Goal: Task Accomplishment & Management: Complete application form

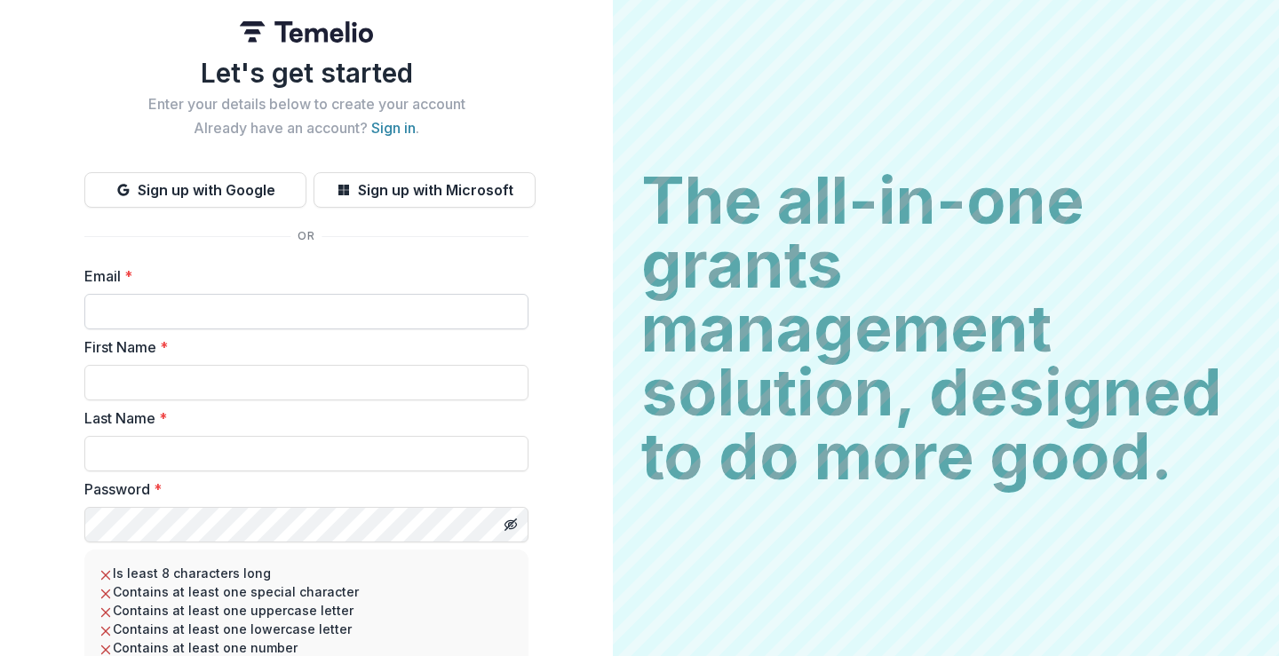
click at [394, 313] on input "Email *" at bounding box center [306, 312] width 444 height 36
type input "**********"
click at [319, 392] on input "First Name *" at bounding box center [306, 383] width 444 height 36
type input "*******"
click at [305, 470] on input "Last Name *" at bounding box center [306, 454] width 444 height 36
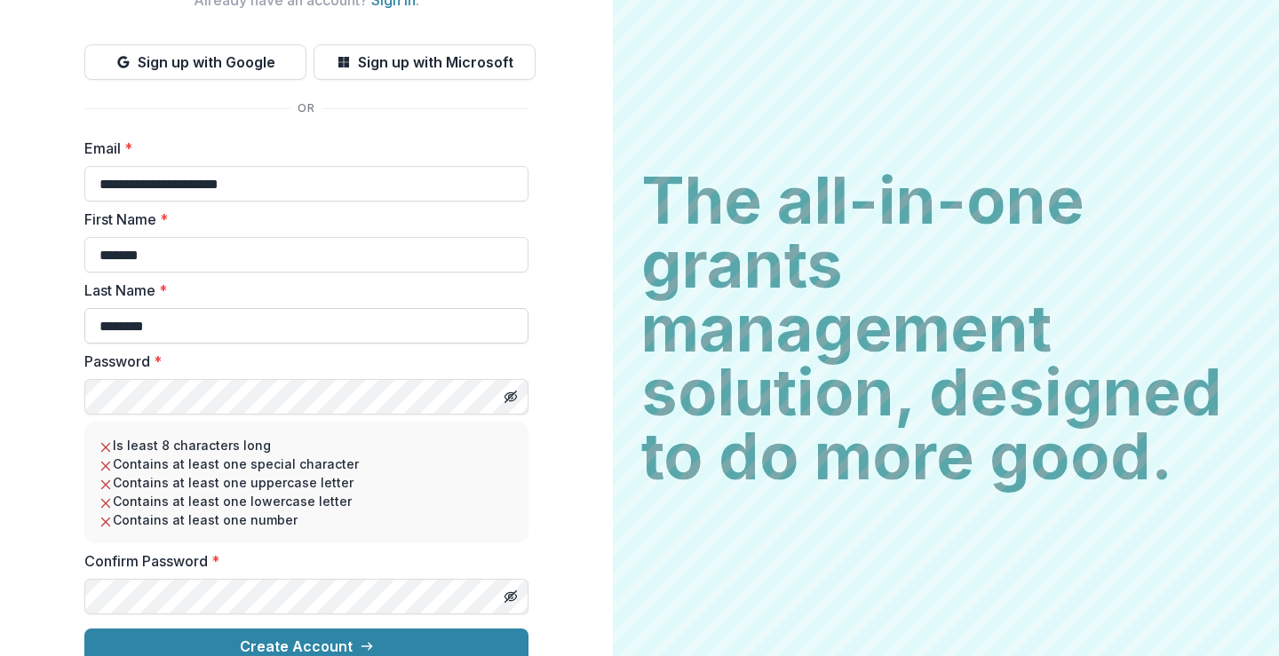
scroll to position [150, 0]
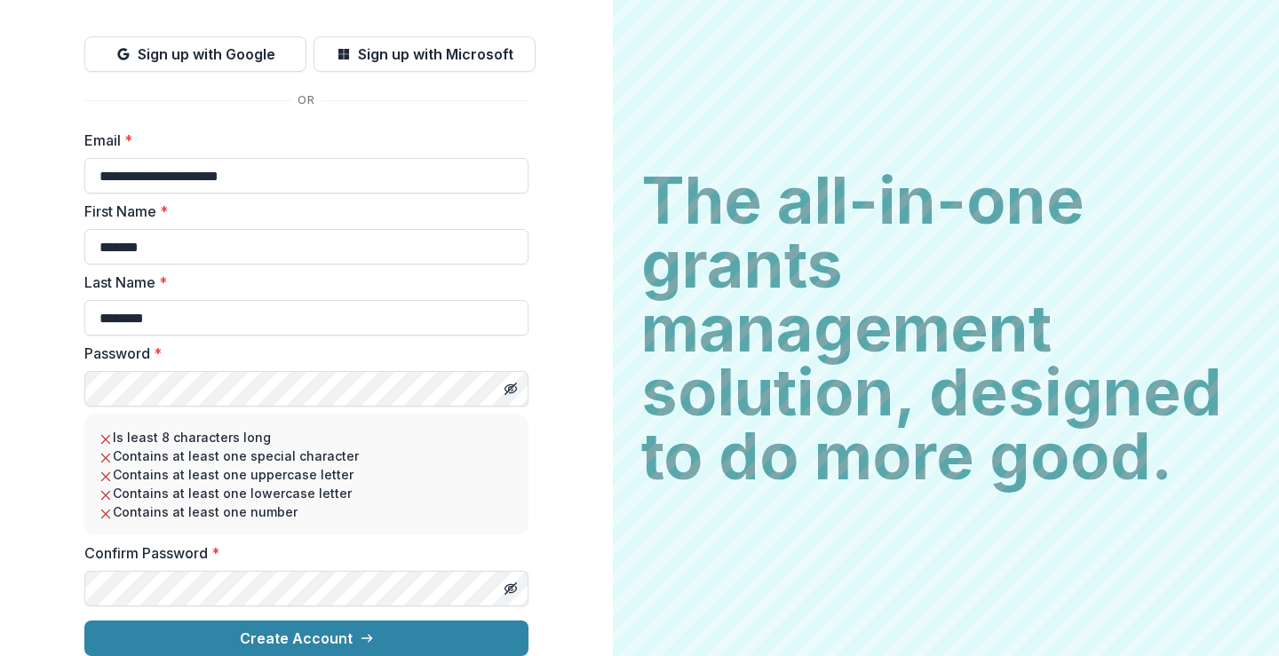
type input "********"
click at [583, 495] on div "**********" at bounding box center [306, 260] width 613 height 792
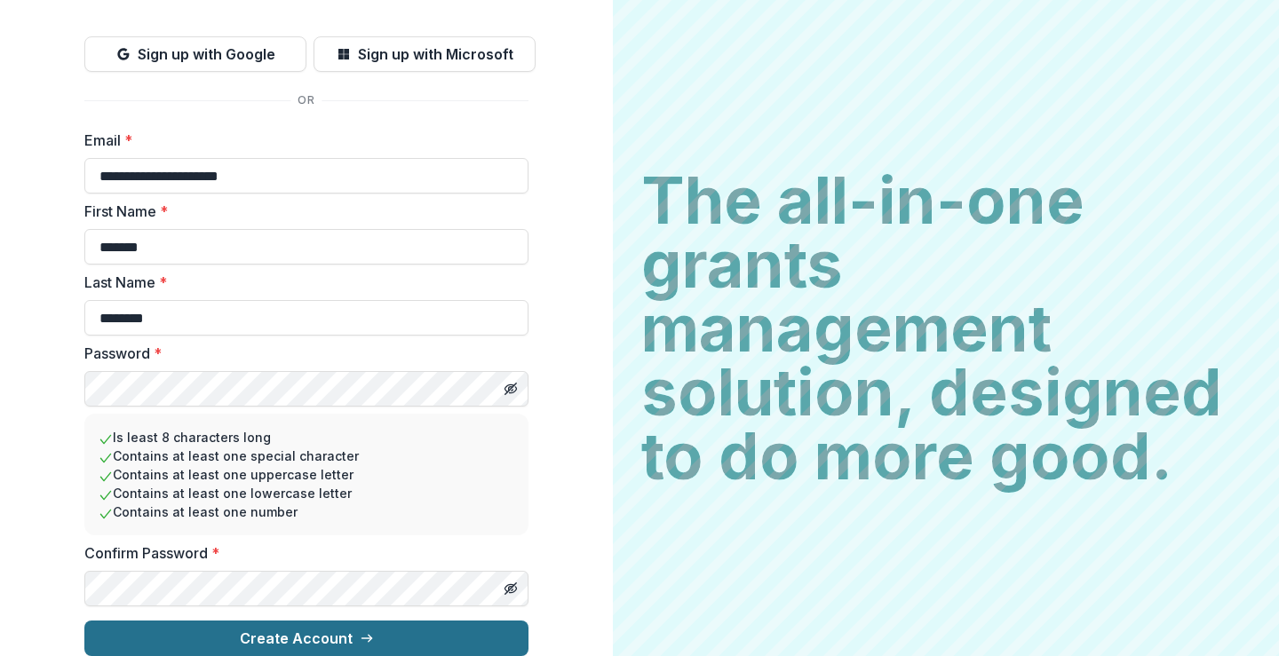
click at [425, 621] on button "Create Account" at bounding box center [306, 639] width 444 height 36
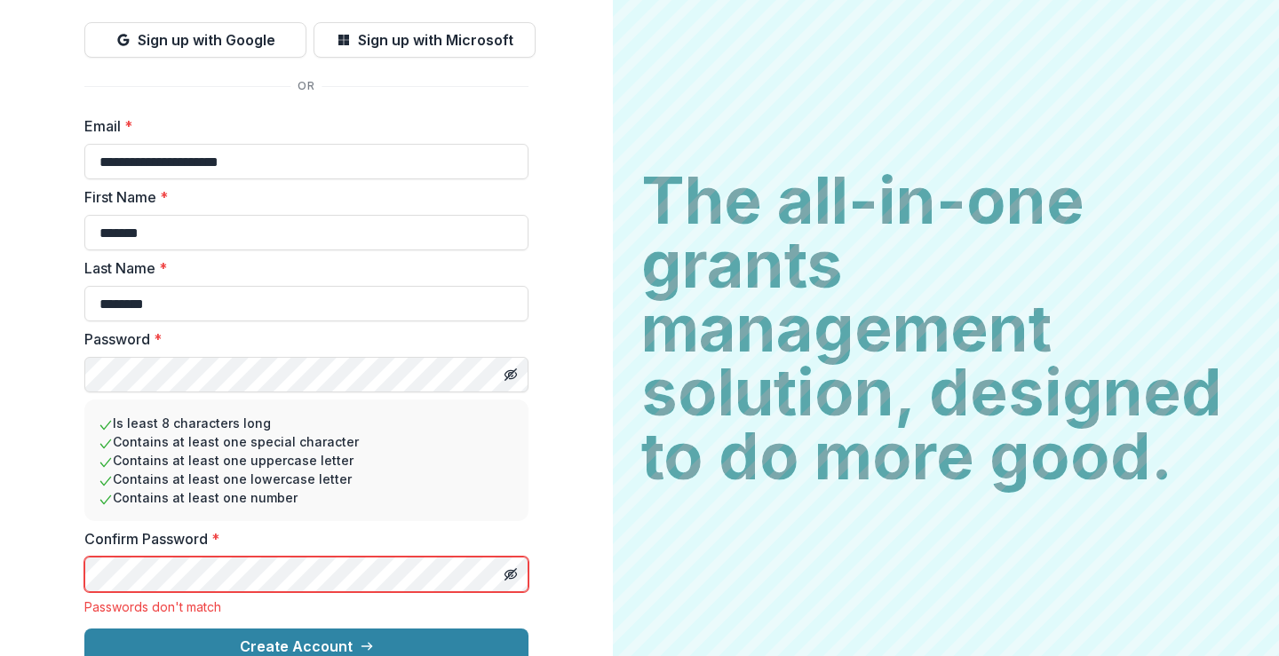
scroll to position [172, 0]
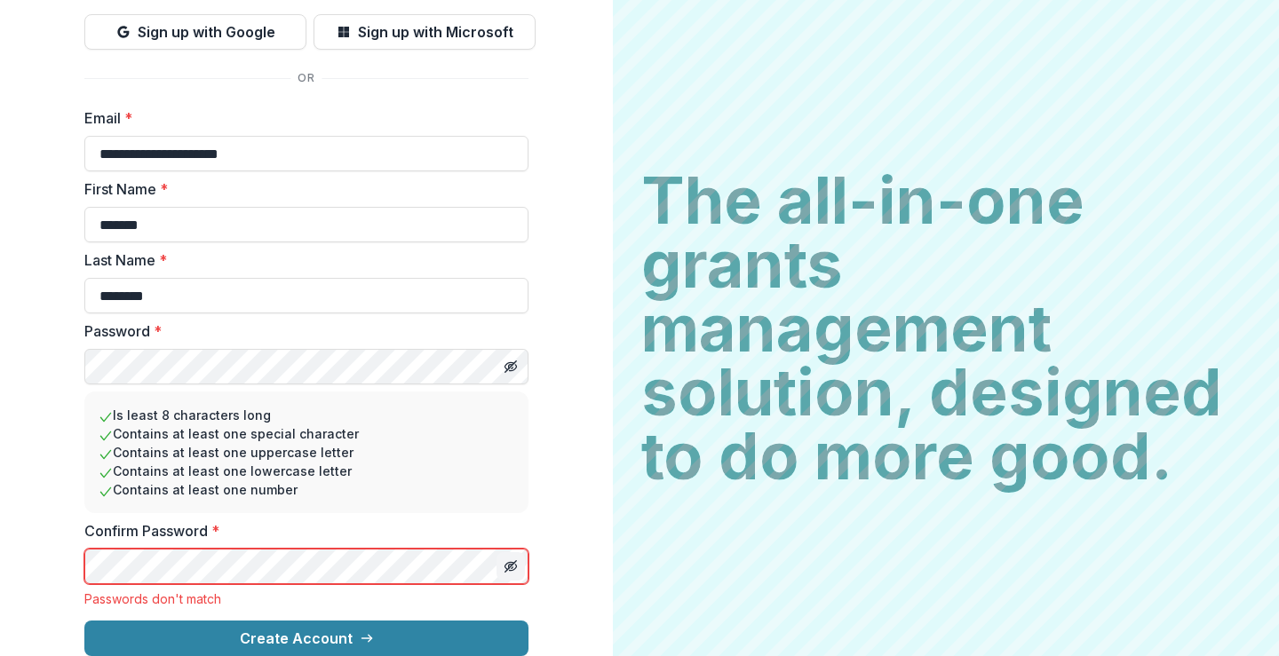
drag, startPoint x: 500, startPoint y: 550, endPoint x: 506, endPoint y: 540, distance: 11.6
click at [501, 552] on button "Toggle password visibility" at bounding box center [511, 566] width 28 height 28
click at [509, 365] on icon "Toggle password visibility" at bounding box center [511, 367] width 4 height 4
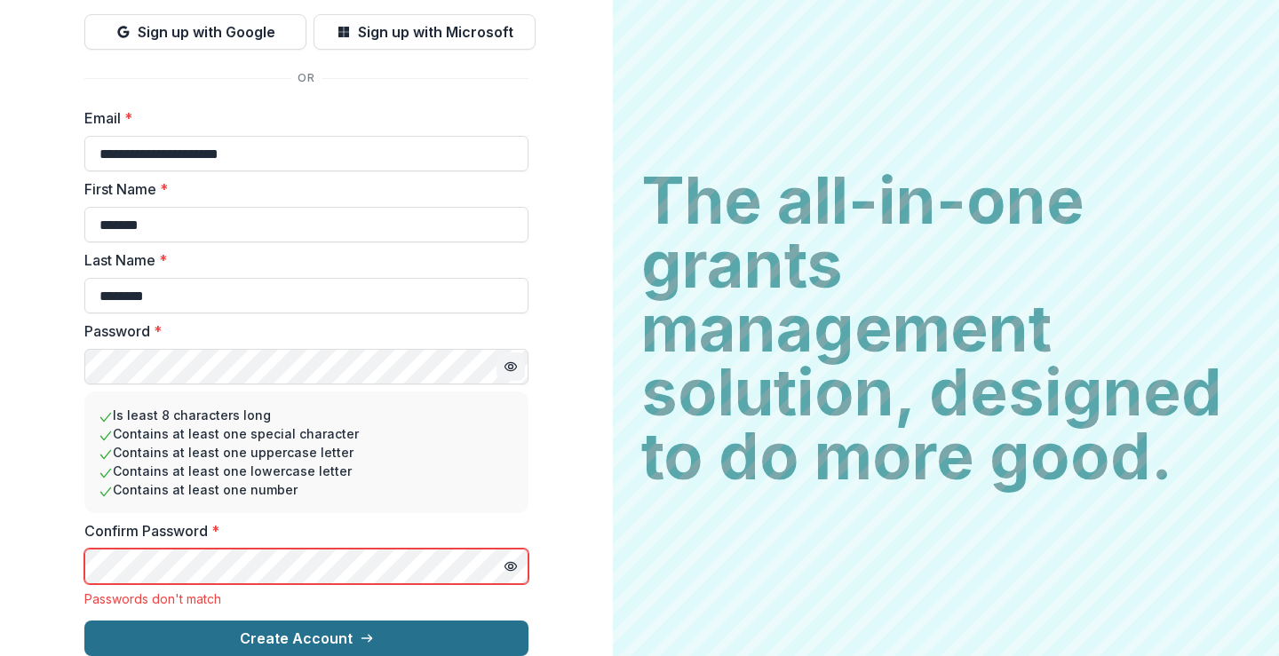
click at [345, 630] on button "Create Account" at bounding box center [306, 639] width 444 height 36
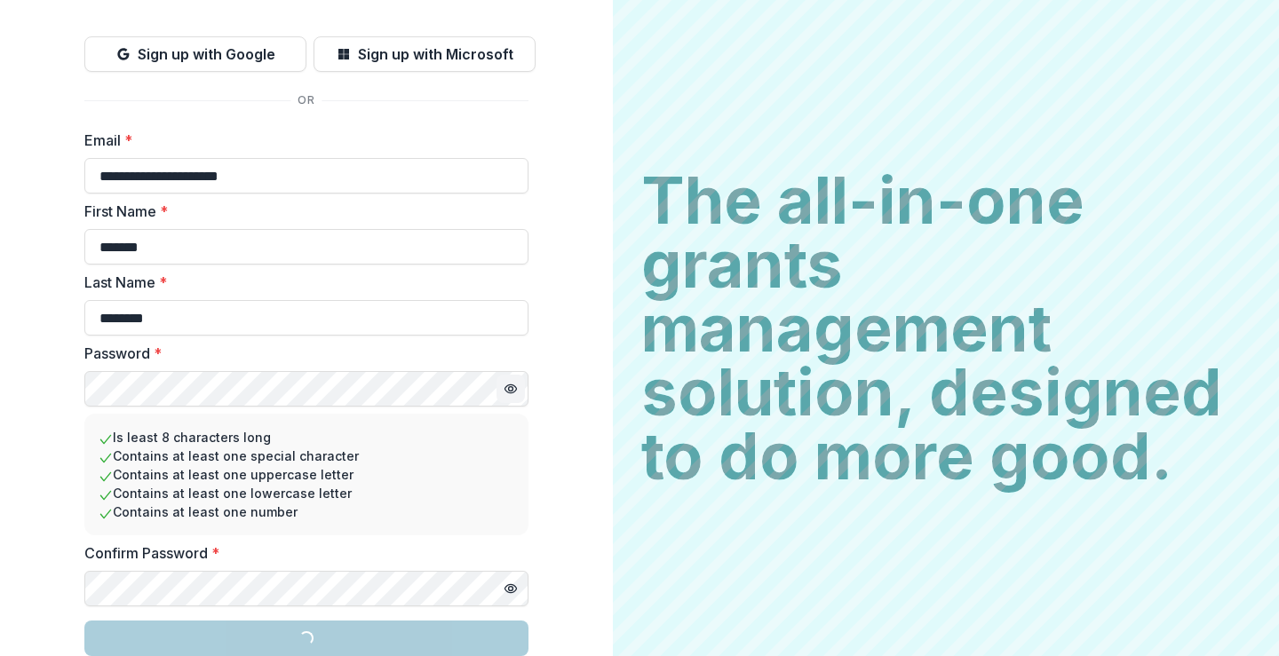
scroll to position [150, 0]
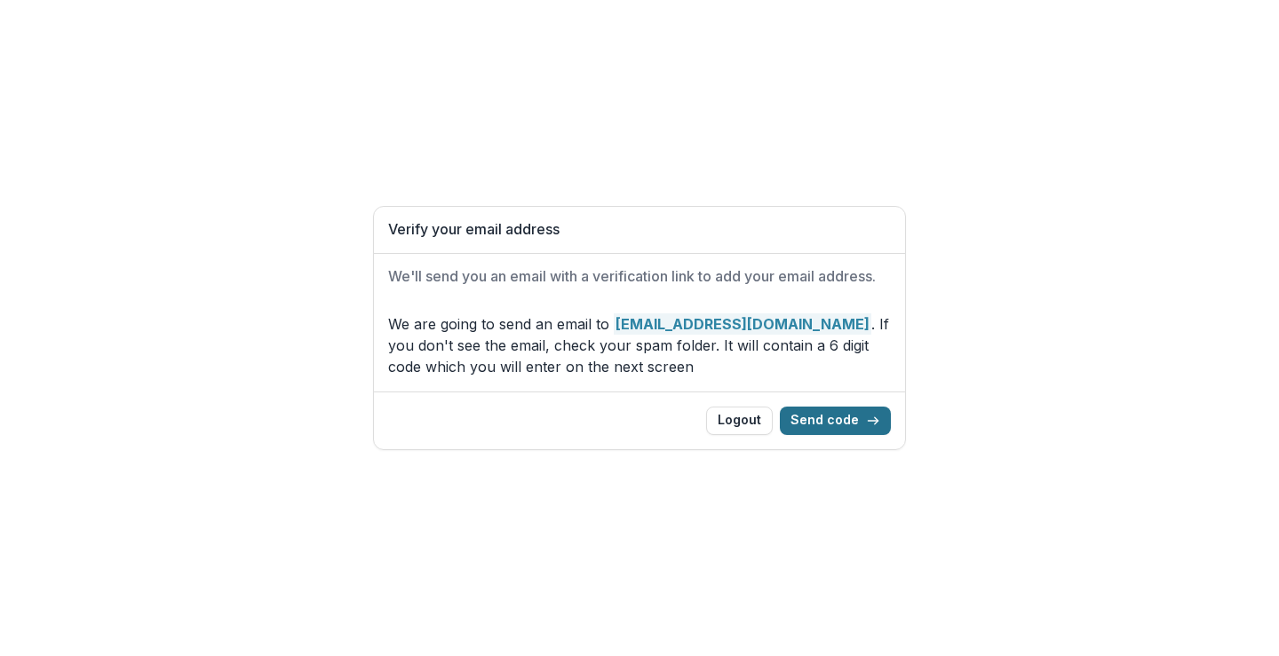
click at [809, 410] on button "Send code" at bounding box center [835, 421] width 111 height 28
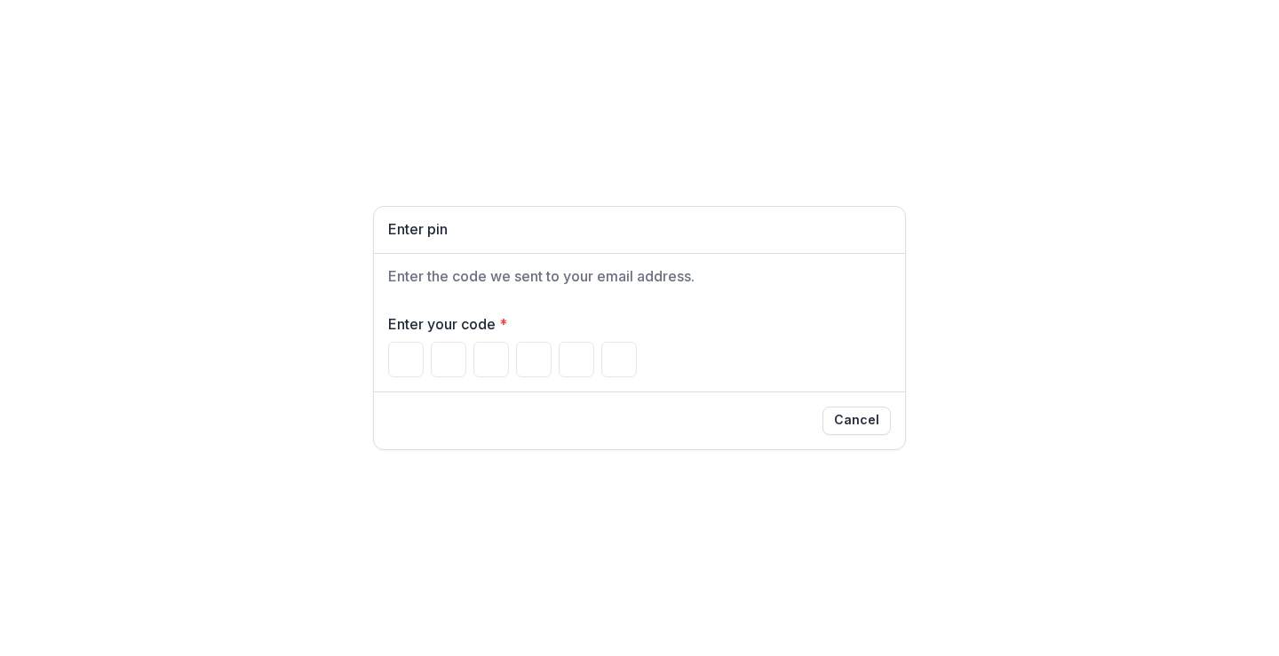
paste input "******"
type input "*"
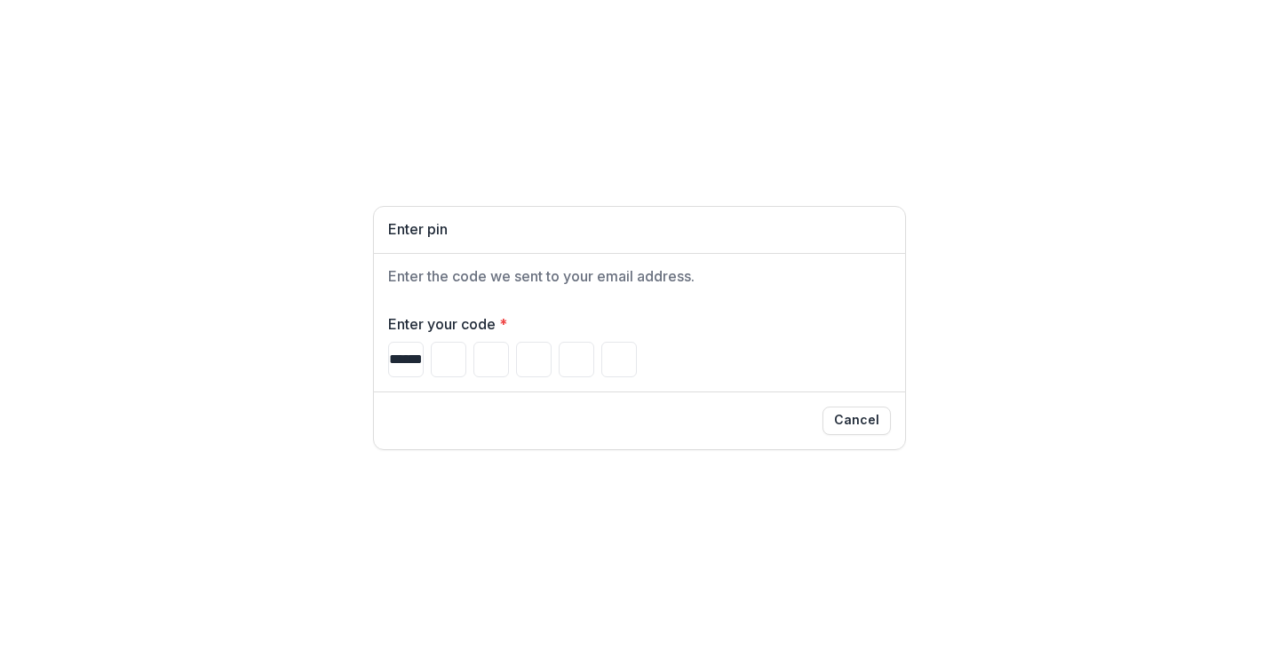
type input "*"
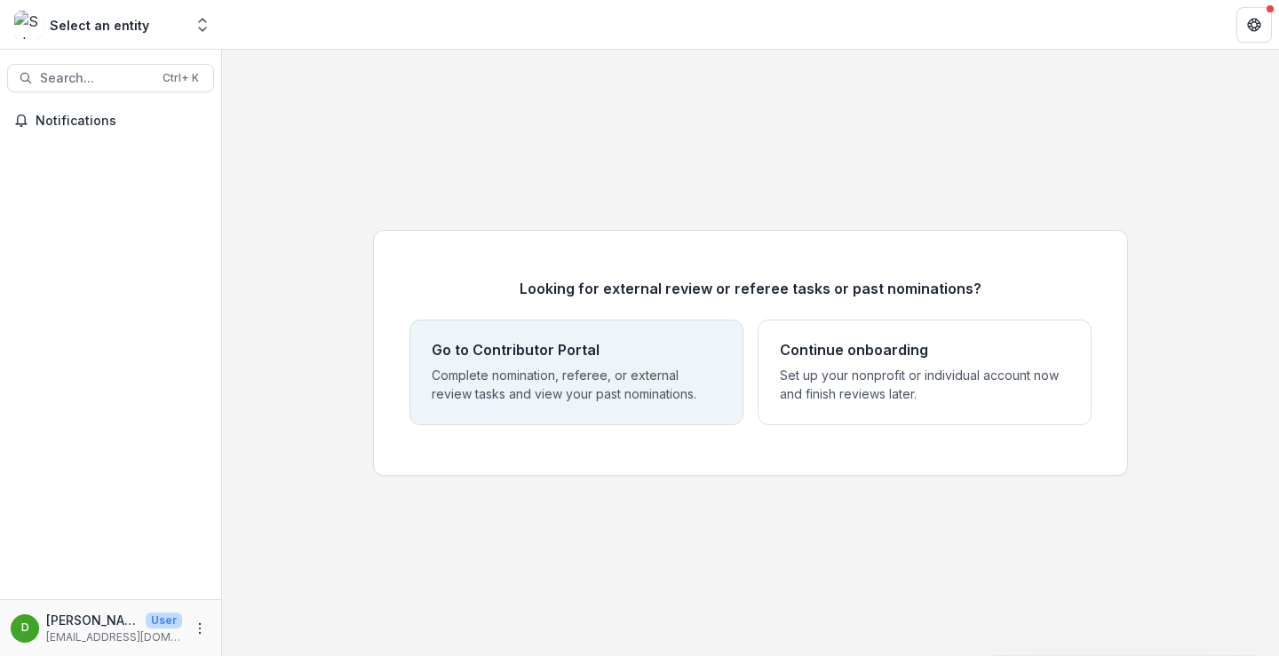
click at [513, 366] on p "Complete nomination, referee, or external review tasks and view your past nomin…" at bounding box center [577, 384] width 290 height 37
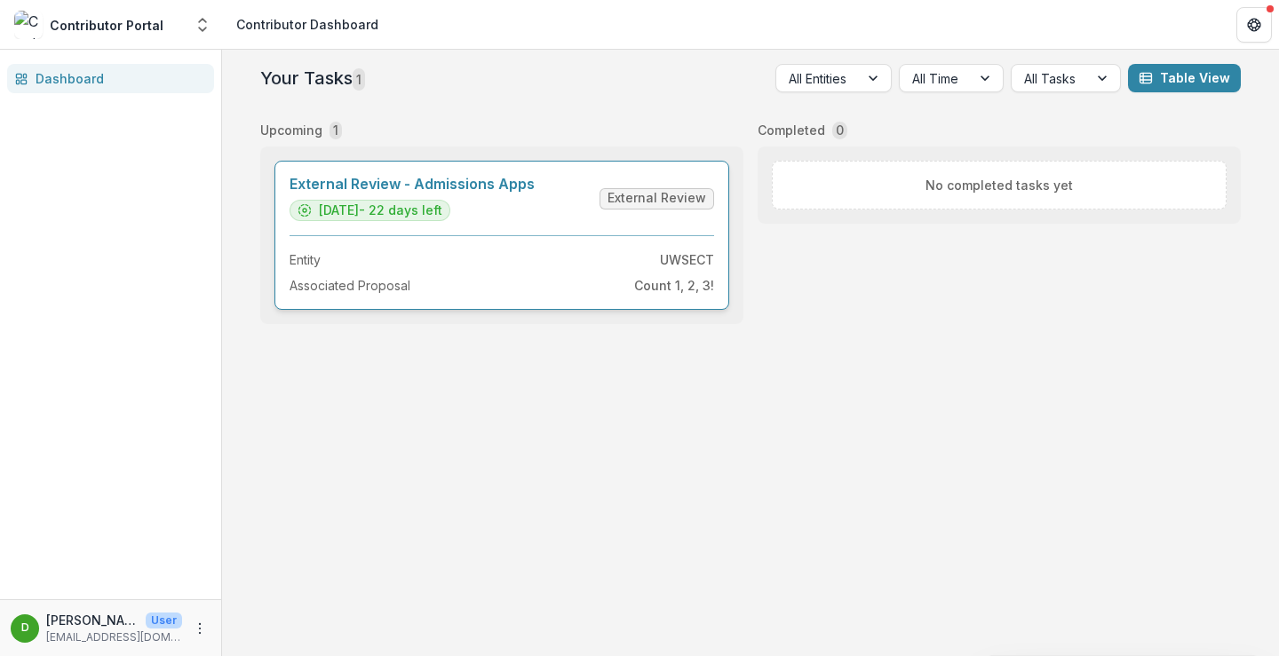
click at [508, 193] on link "External Review - Admissions Apps" at bounding box center [412, 184] width 245 height 17
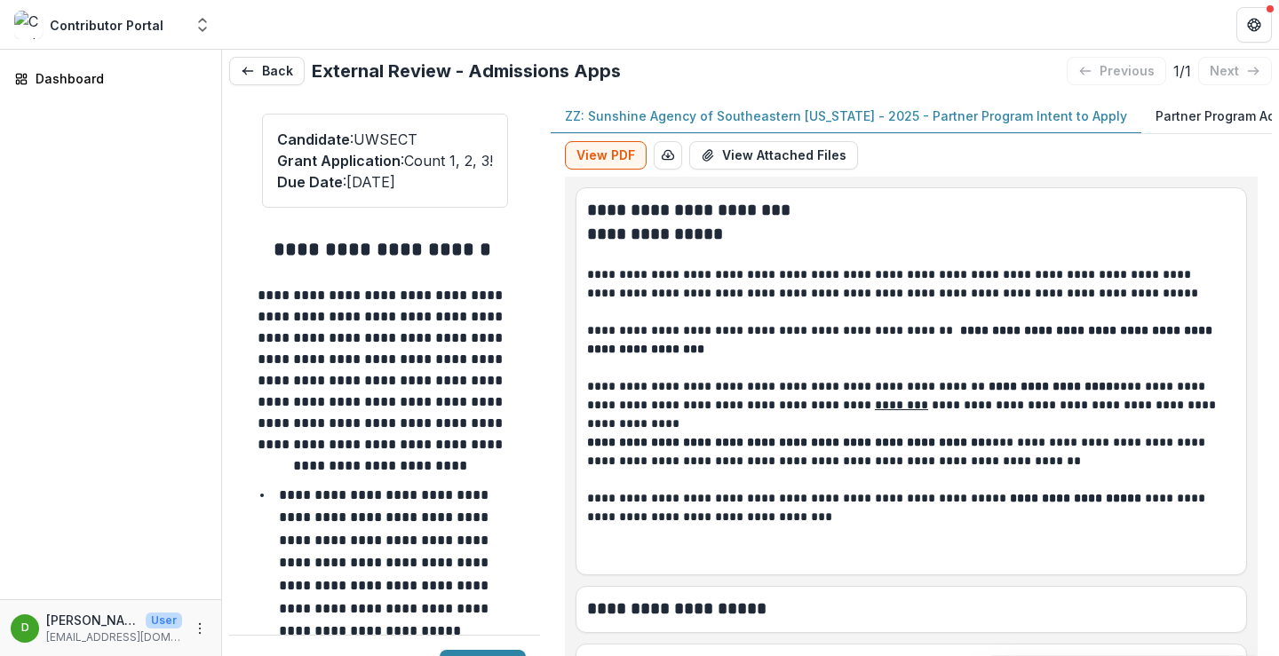
click at [1176, 109] on p "Partner Program Admissions" at bounding box center [1243, 116] width 175 height 19
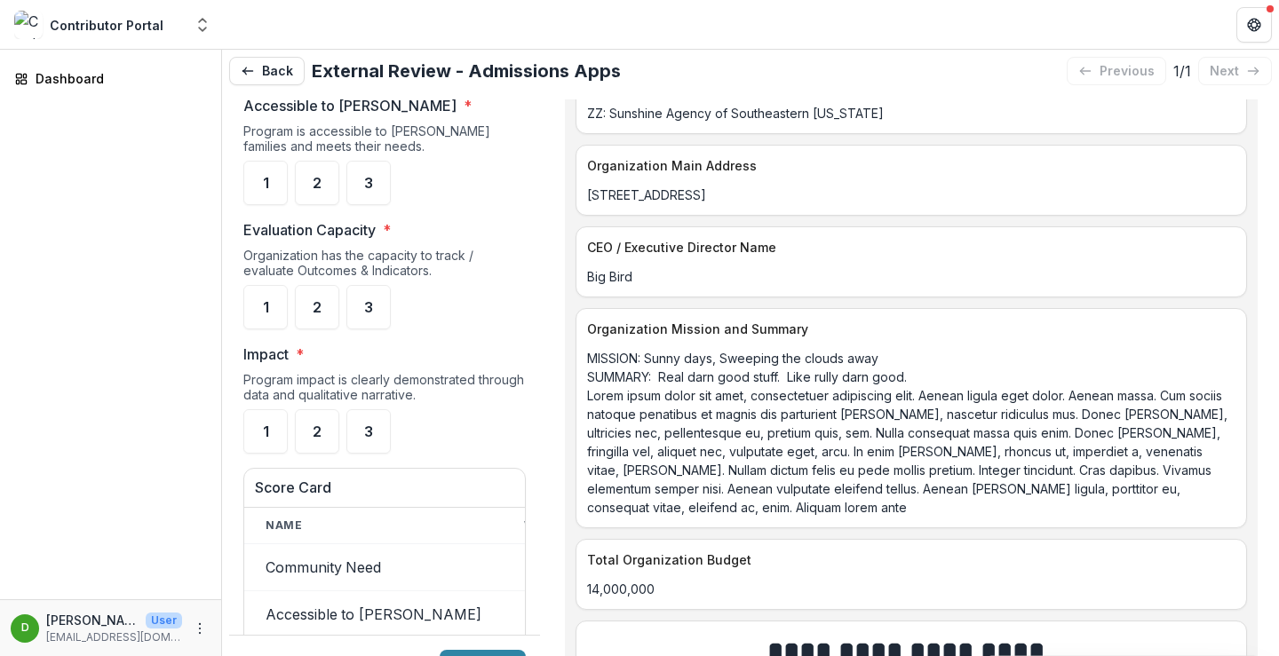
scroll to position [1155, 0]
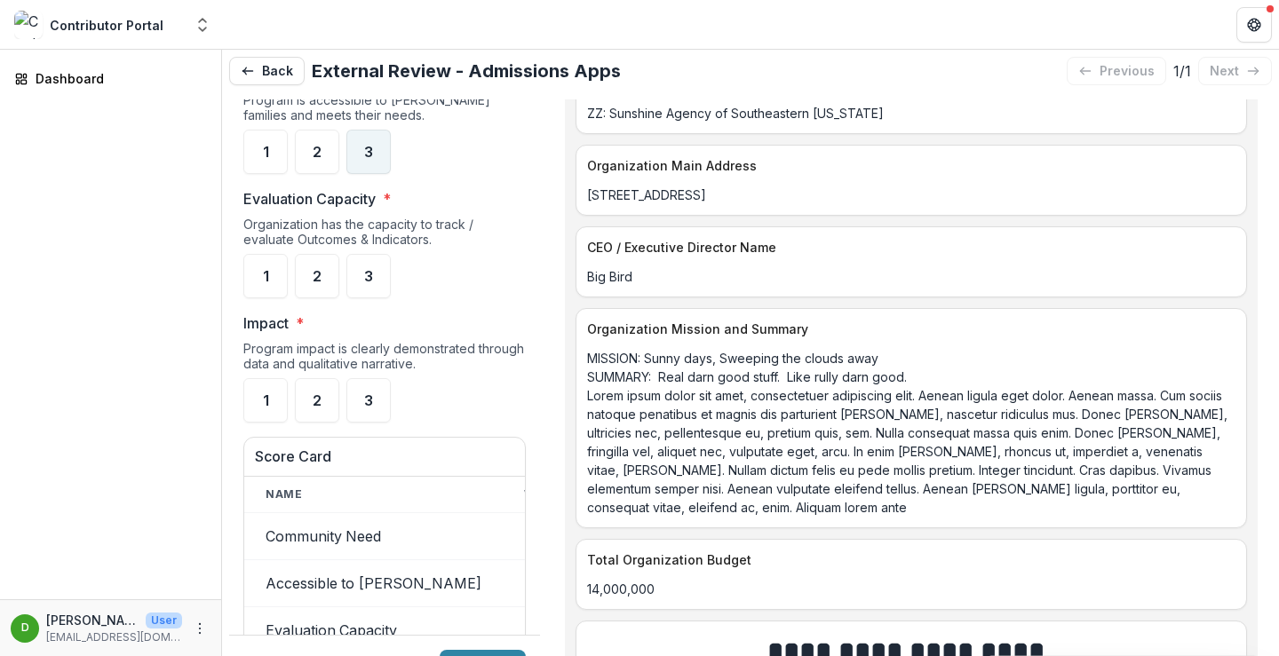
click at [364, 145] on span "3" at bounding box center [368, 152] width 9 height 14
click at [324, 260] on div "2" at bounding box center [317, 276] width 44 height 44
click at [322, 383] on div "2" at bounding box center [317, 400] width 44 height 44
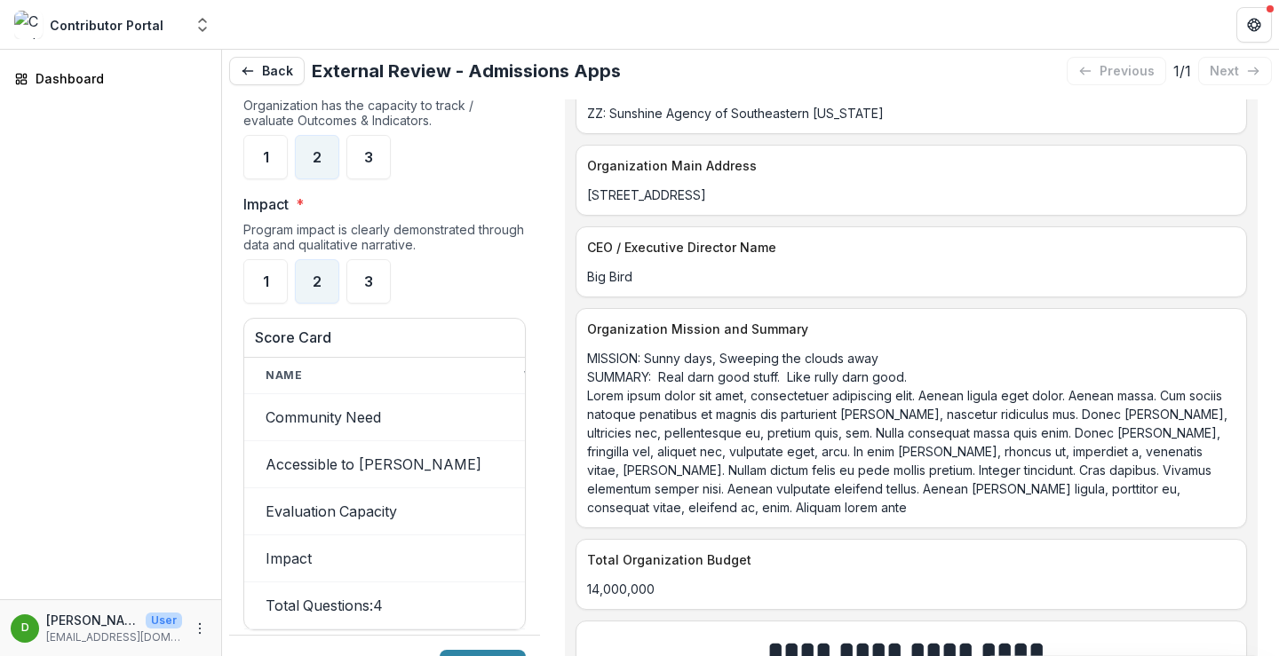
scroll to position [1244, 0]
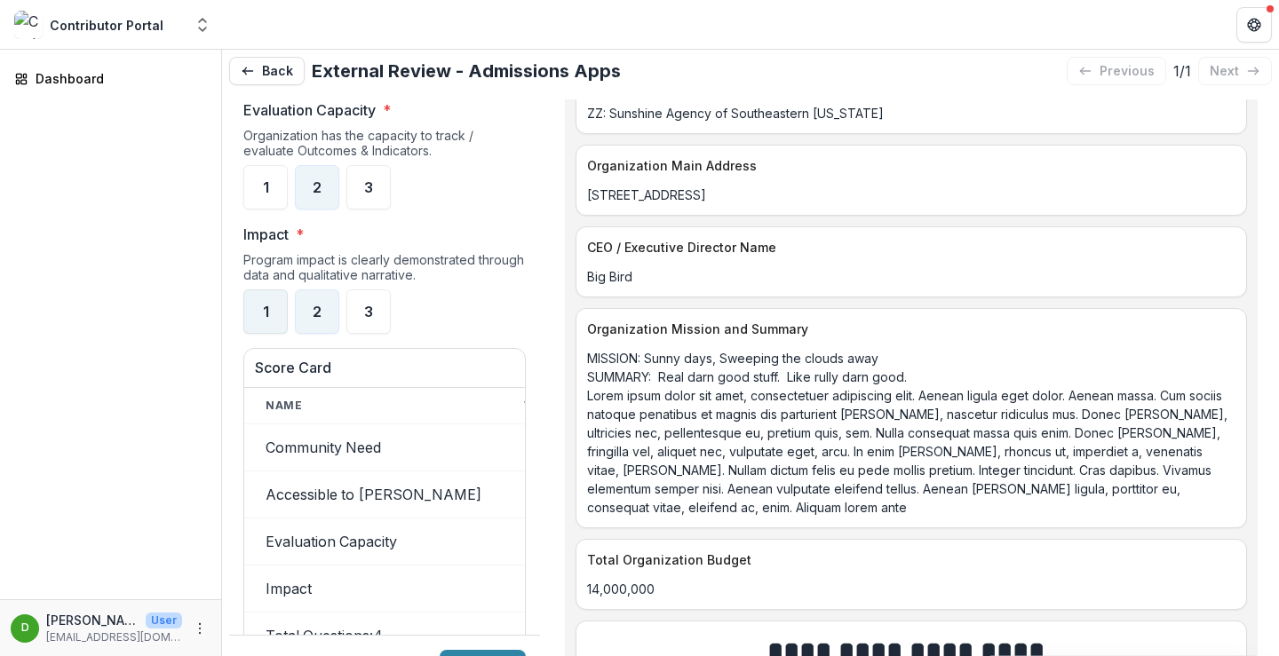
click at [258, 290] on div "1" at bounding box center [265, 312] width 44 height 44
click at [322, 290] on div "2" at bounding box center [317, 312] width 44 height 44
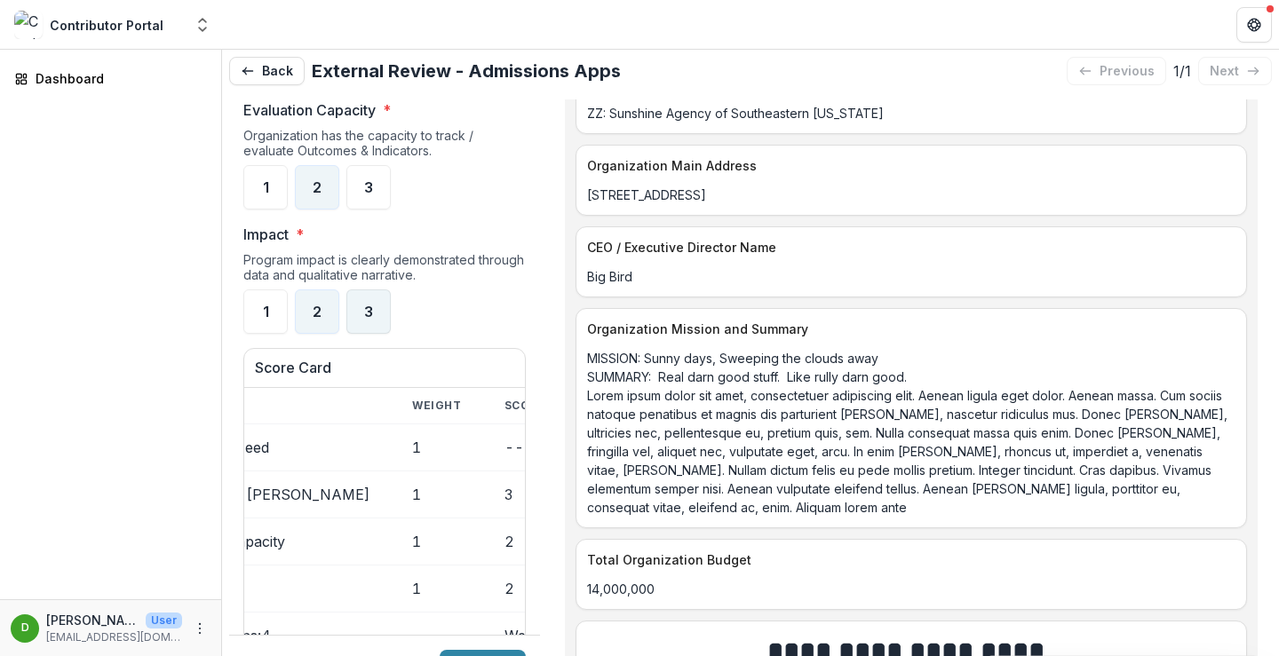
click at [376, 290] on div "3" at bounding box center [368, 312] width 44 height 44
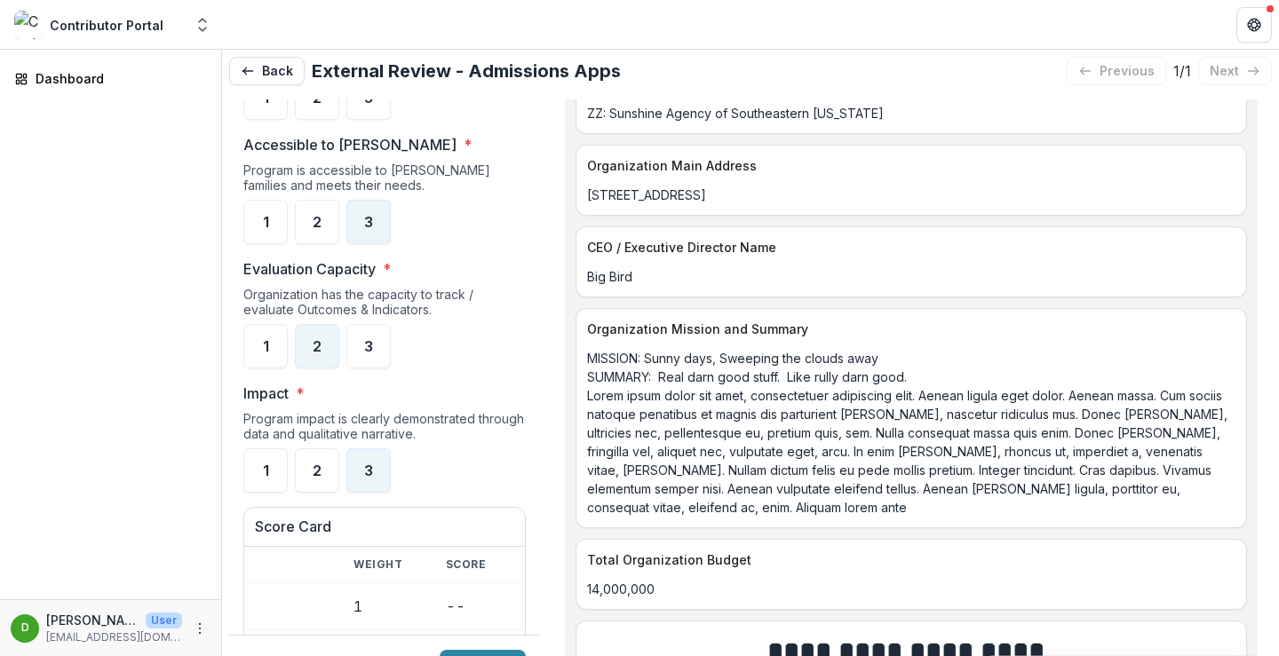
scroll to position [1066, 0]
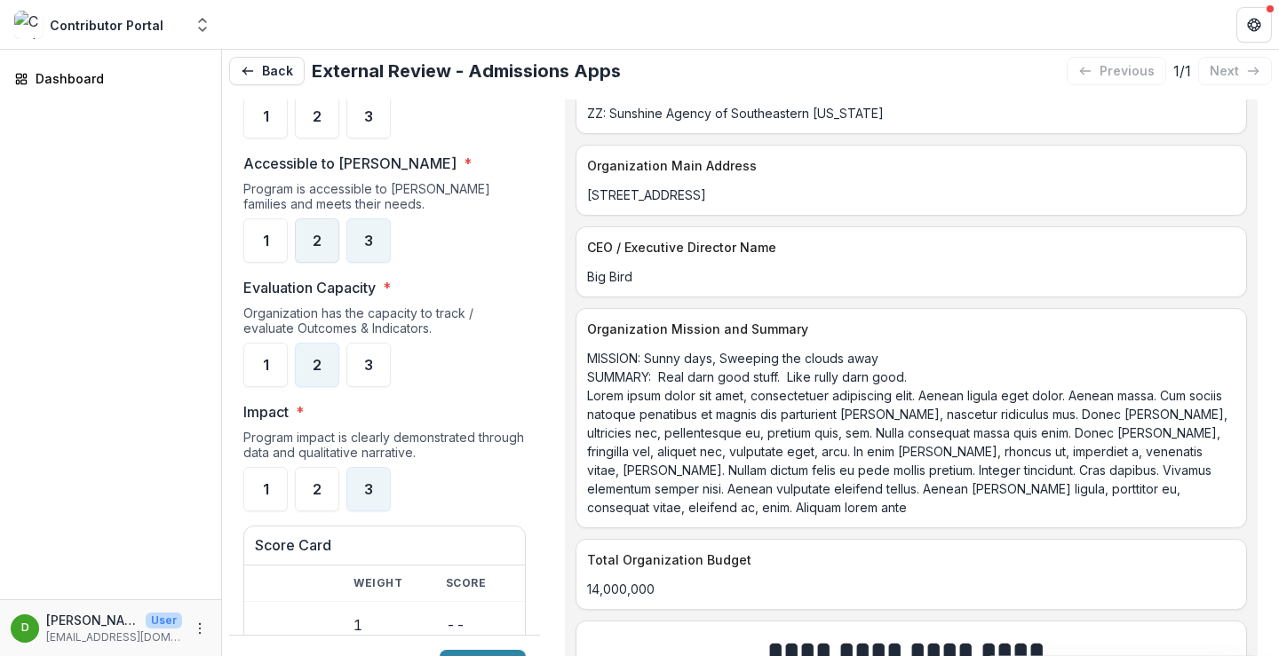
click at [309, 226] on div "2" at bounding box center [317, 241] width 44 height 44
click at [379, 223] on div "3" at bounding box center [368, 241] width 44 height 44
click at [373, 358] on span "3" at bounding box center [368, 365] width 9 height 14
click at [383, 476] on div "3" at bounding box center [368, 489] width 44 height 44
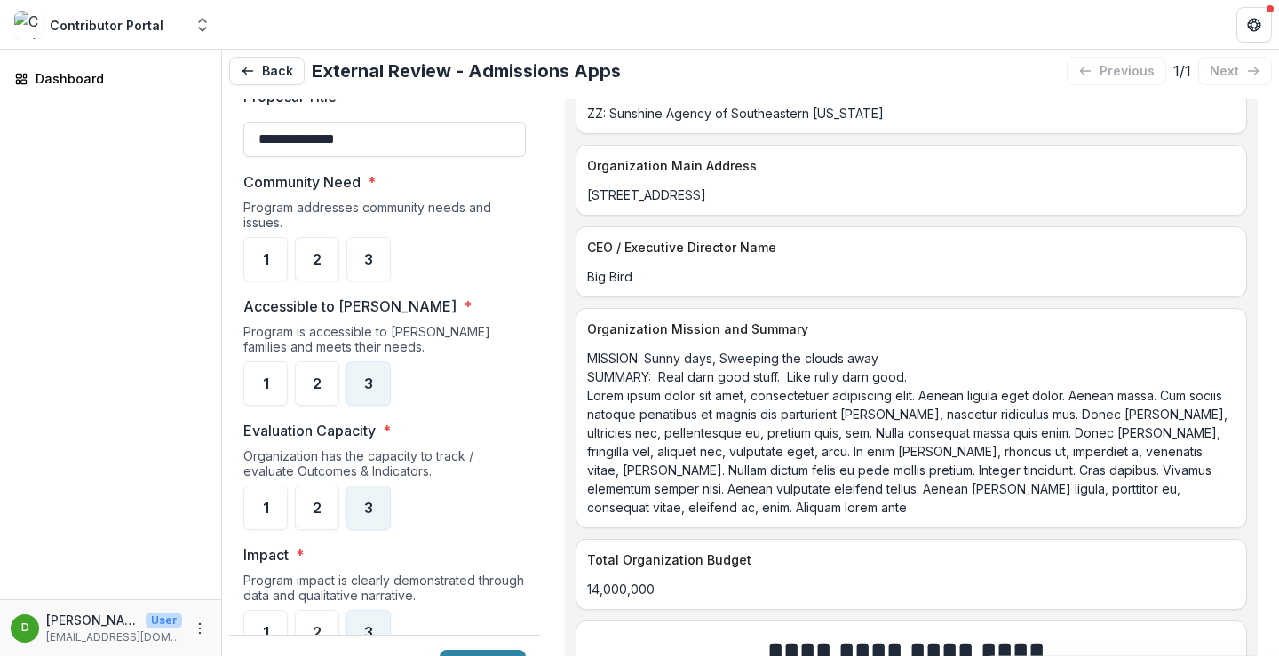
scroll to position [888, 0]
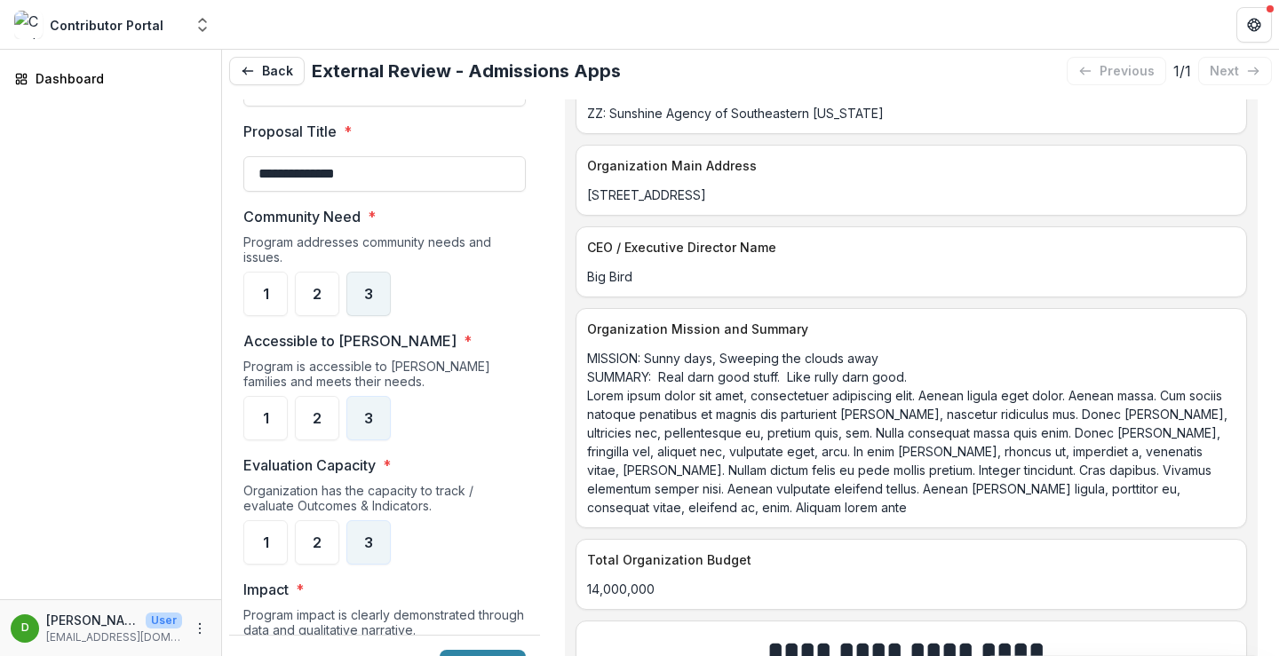
click at [366, 280] on div "3" at bounding box center [368, 294] width 44 height 44
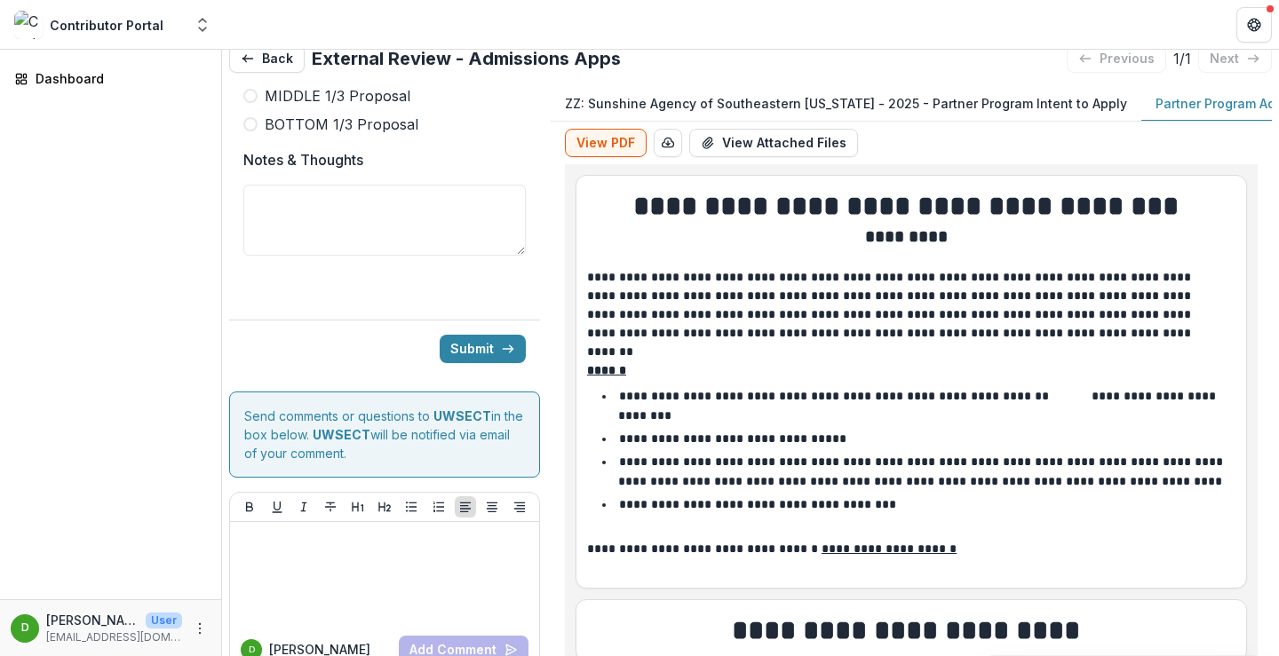
scroll to position [0, 0]
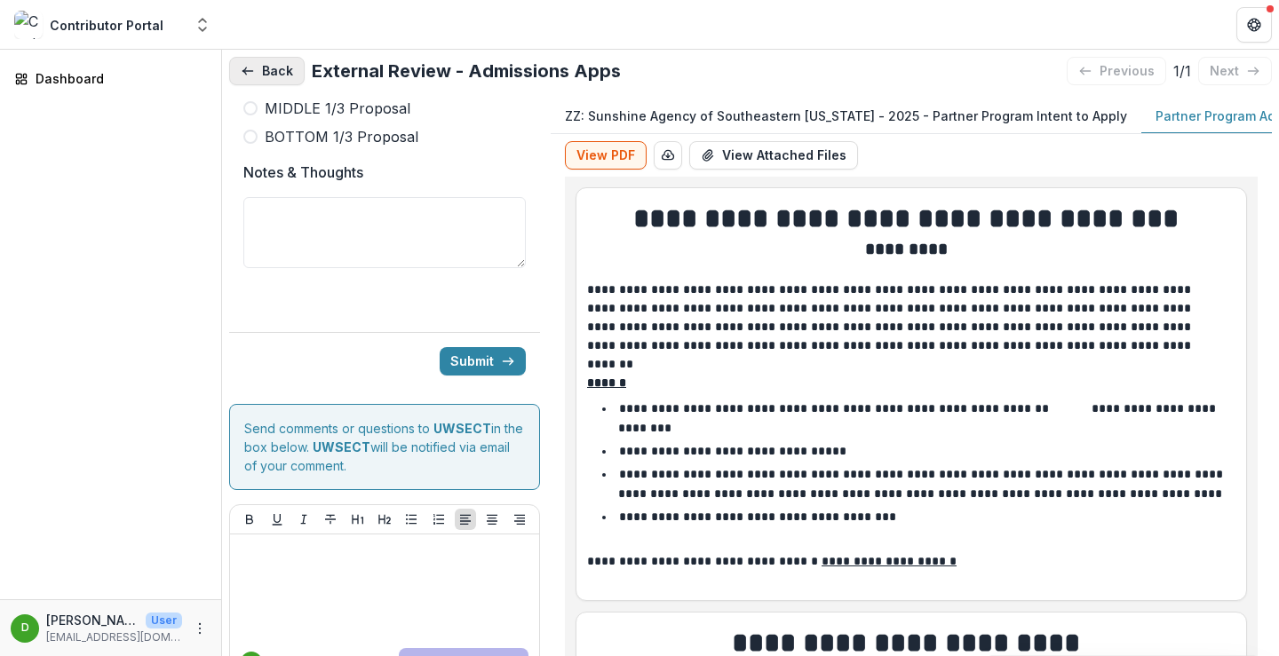
click at [290, 73] on button "Back" at bounding box center [266, 71] width 75 height 28
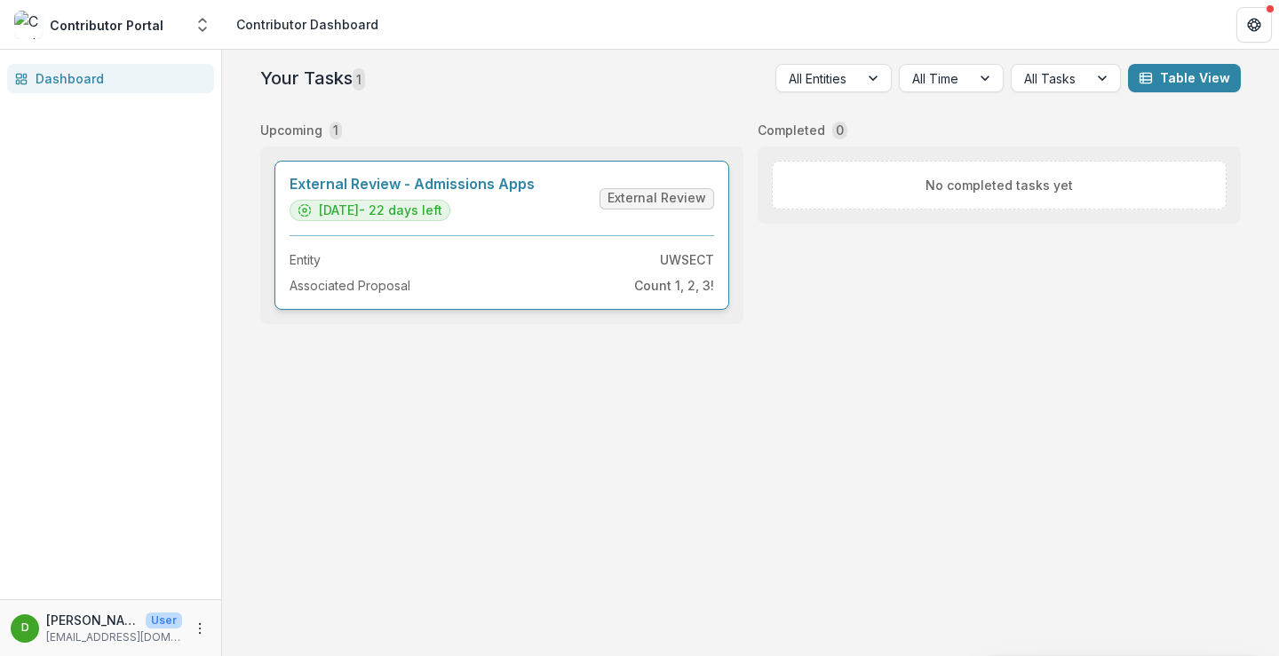
click at [535, 193] on link "External Review - Admissions Apps" at bounding box center [412, 184] width 245 height 17
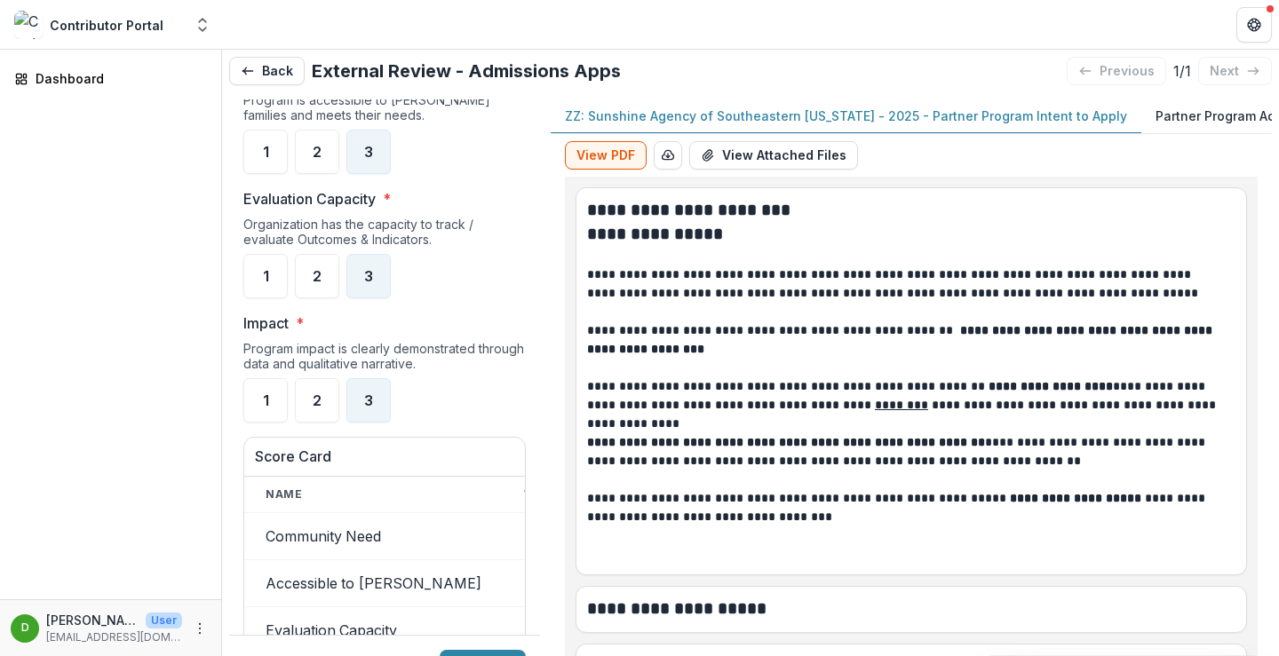
scroll to position [1776, 0]
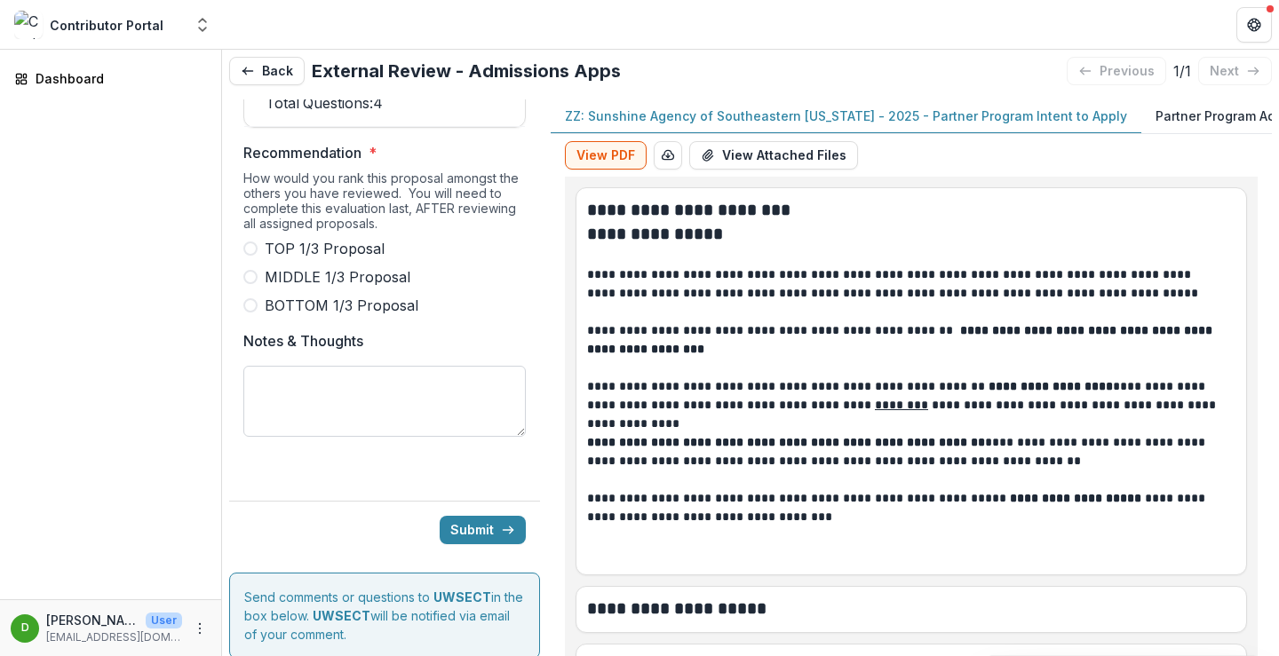
click at [402, 385] on textarea "Notes & Thoughts" at bounding box center [384, 401] width 282 height 71
click at [251, 270] on span at bounding box center [250, 277] width 14 height 14
click at [252, 242] on span at bounding box center [250, 249] width 14 height 14
click at [325, 380] on textarea "Notes & Thoughts" at bounding box center [384, 401] width 282 height 71
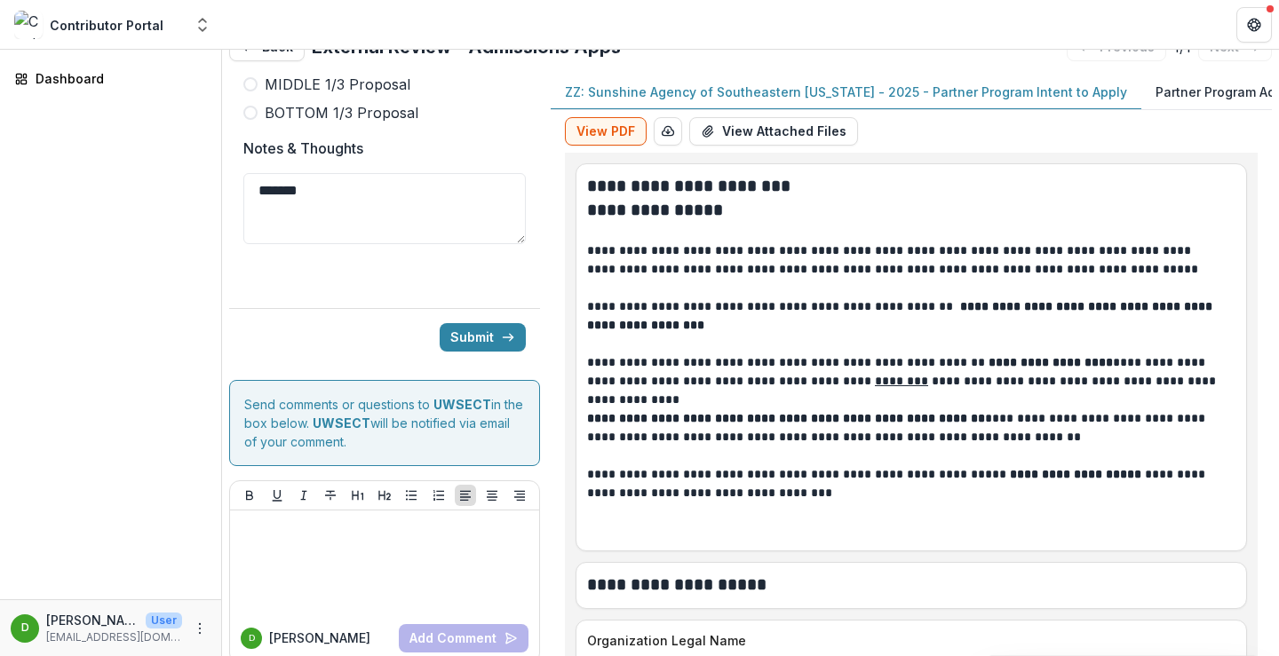
scroll to position [36, 0]
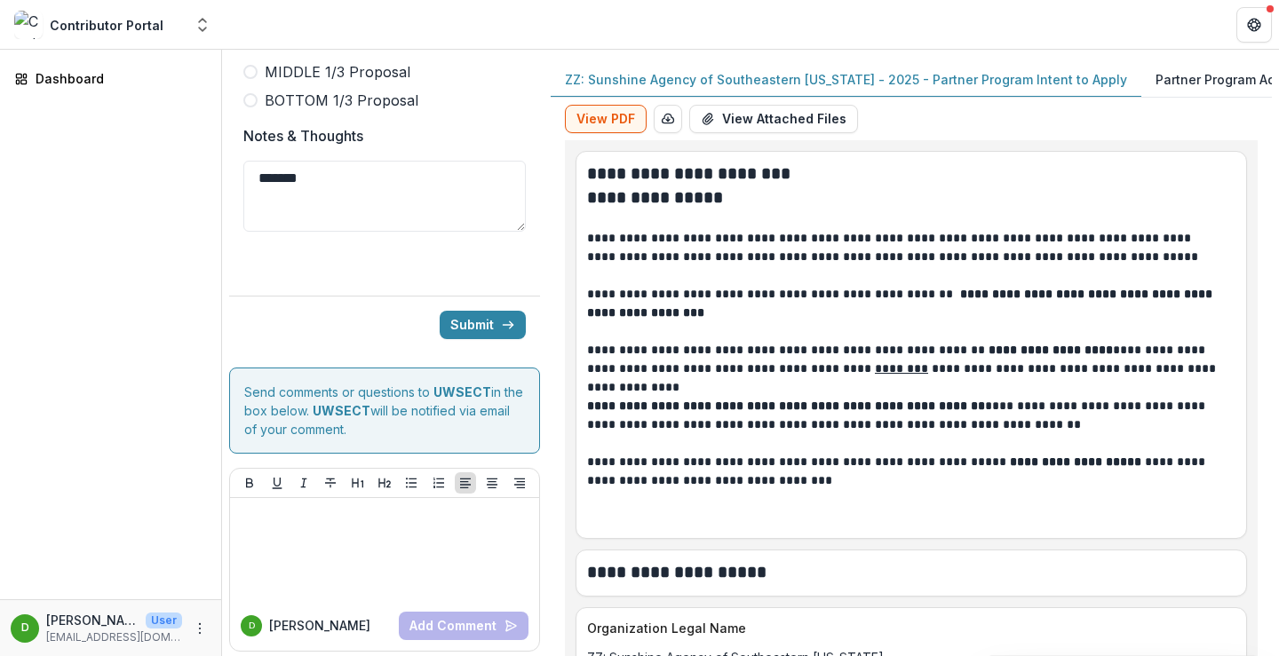
type textarea "******"
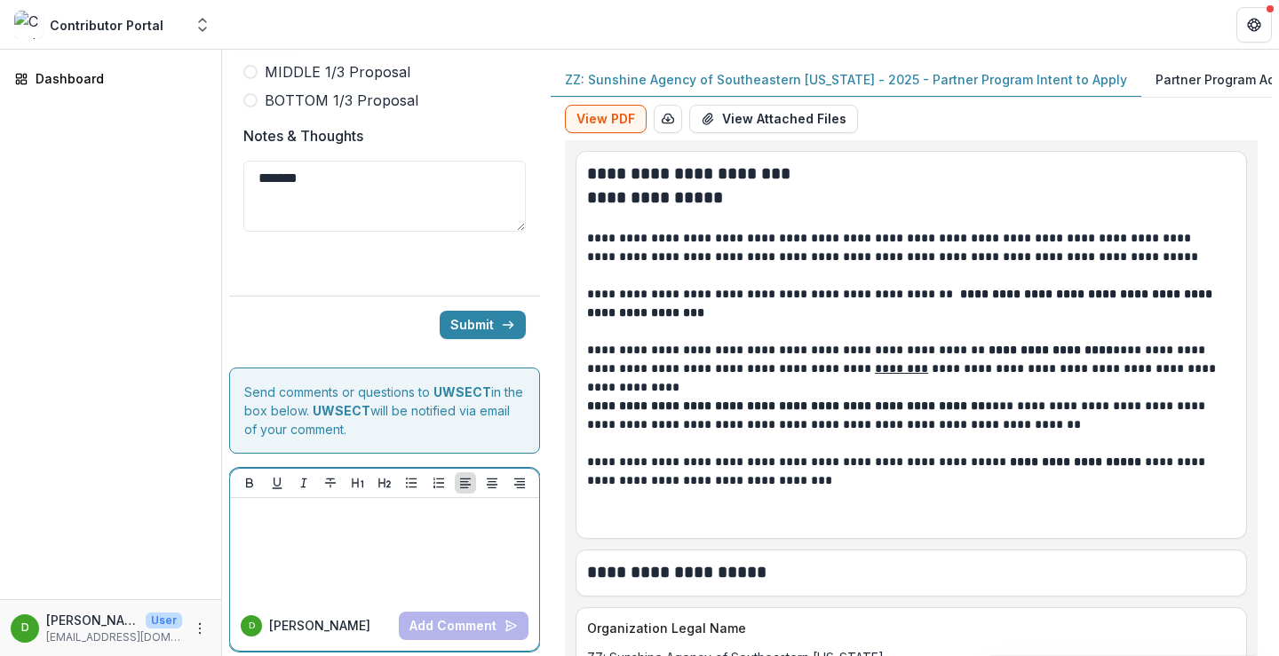
click at [352, 519] on div at bounding box center [384, 549] width 295 height 89
click at [357, 505] on p "**********" at bounding box center [382, 515] width 290 height 20
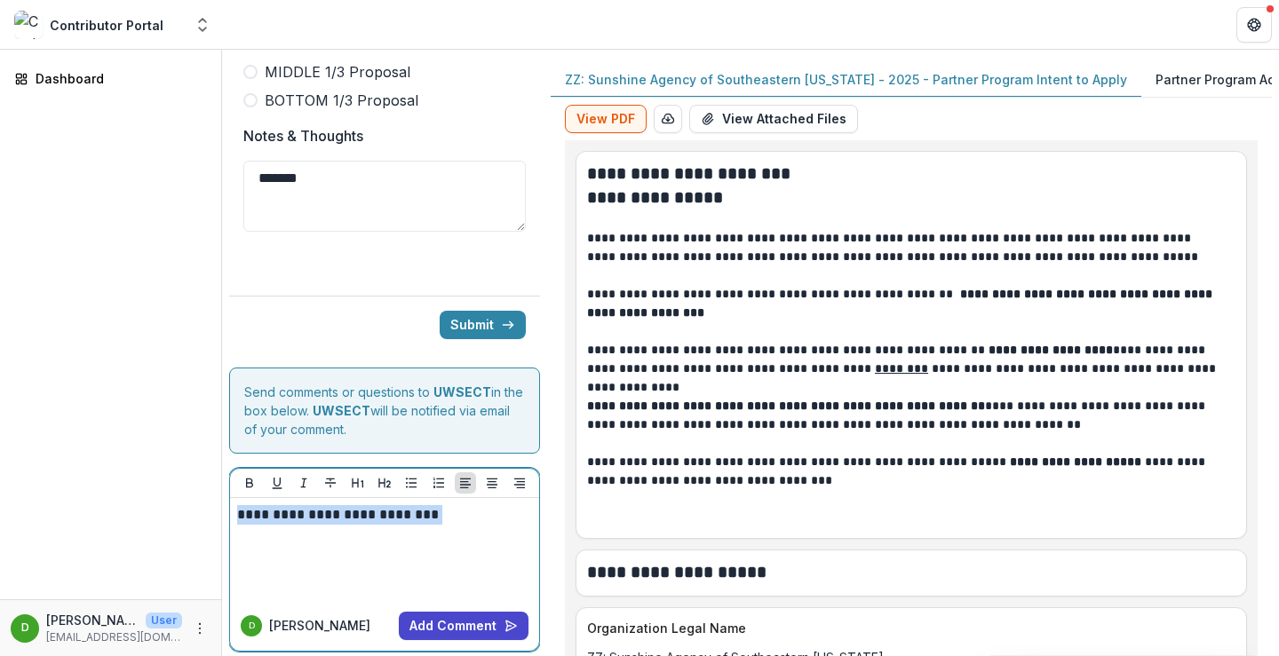
click at [358, 505] on p "**********" at bounding box center [382, 515] width 290 height 20
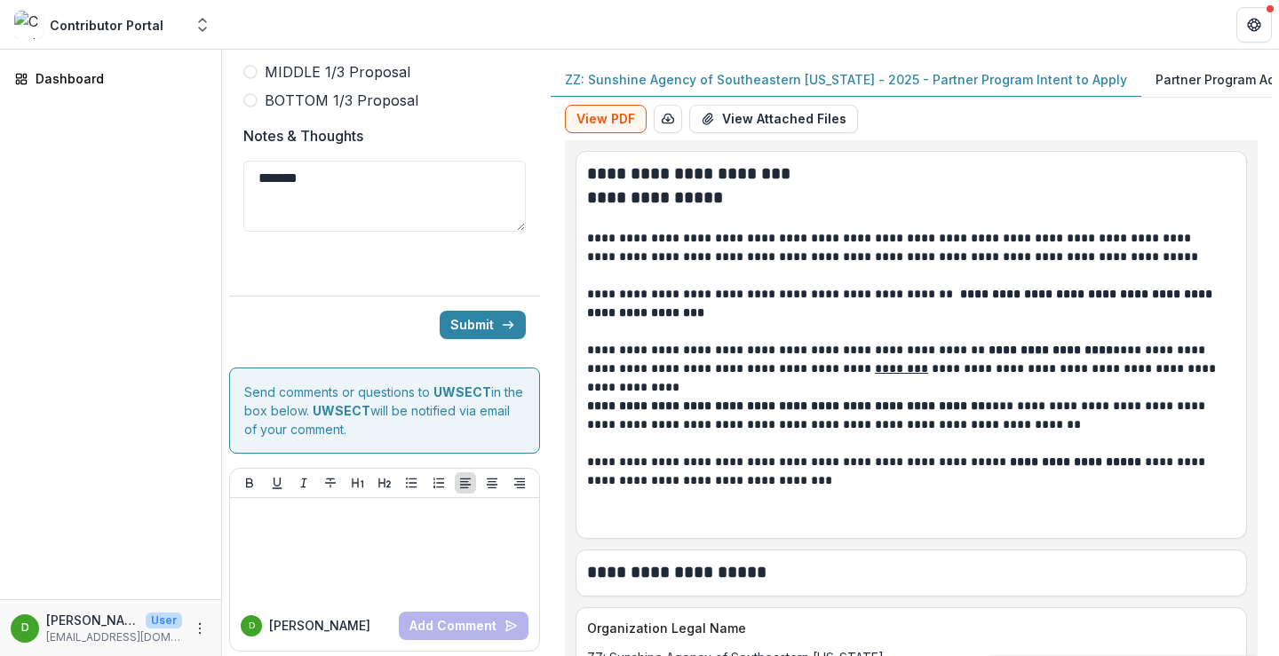
click at [554, 266] on div "**********" at bounding box center [911, 377] width 721 height 559
click at [493, 311] on button "Submit" at bounding box center [483, 325] width 86 height 28
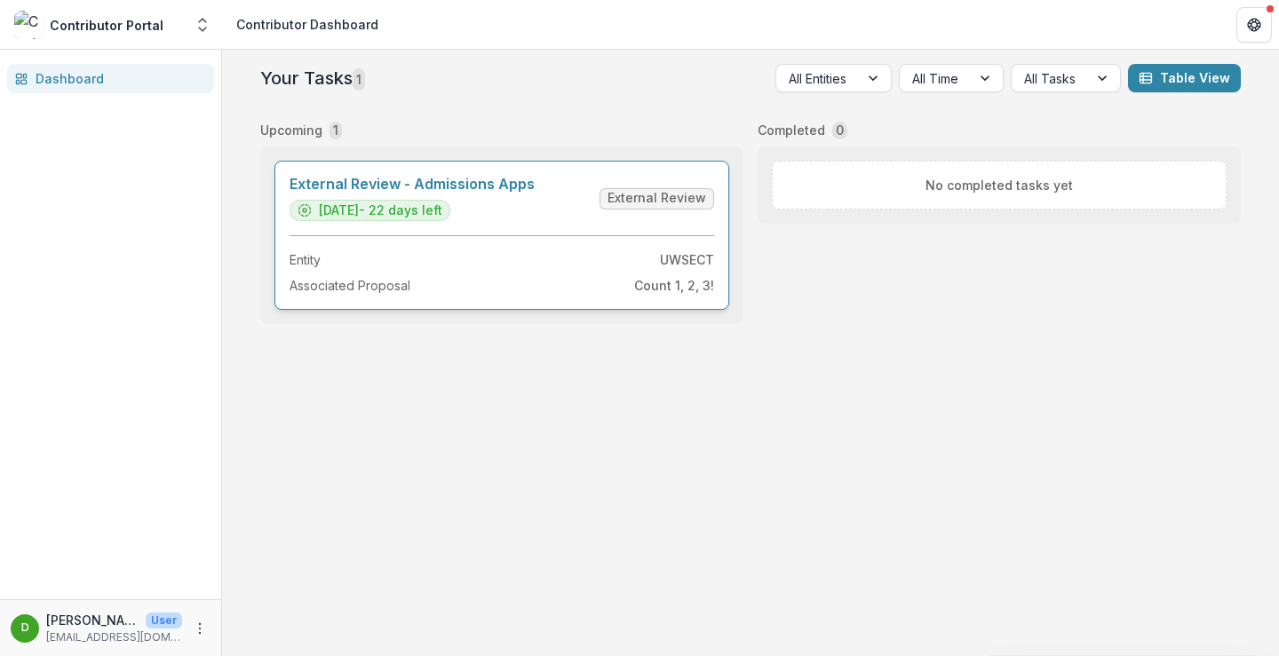
click at [505, 193] on link "External Review - Admissions Apps" at bounding box center [412, 184] width 245 height 17
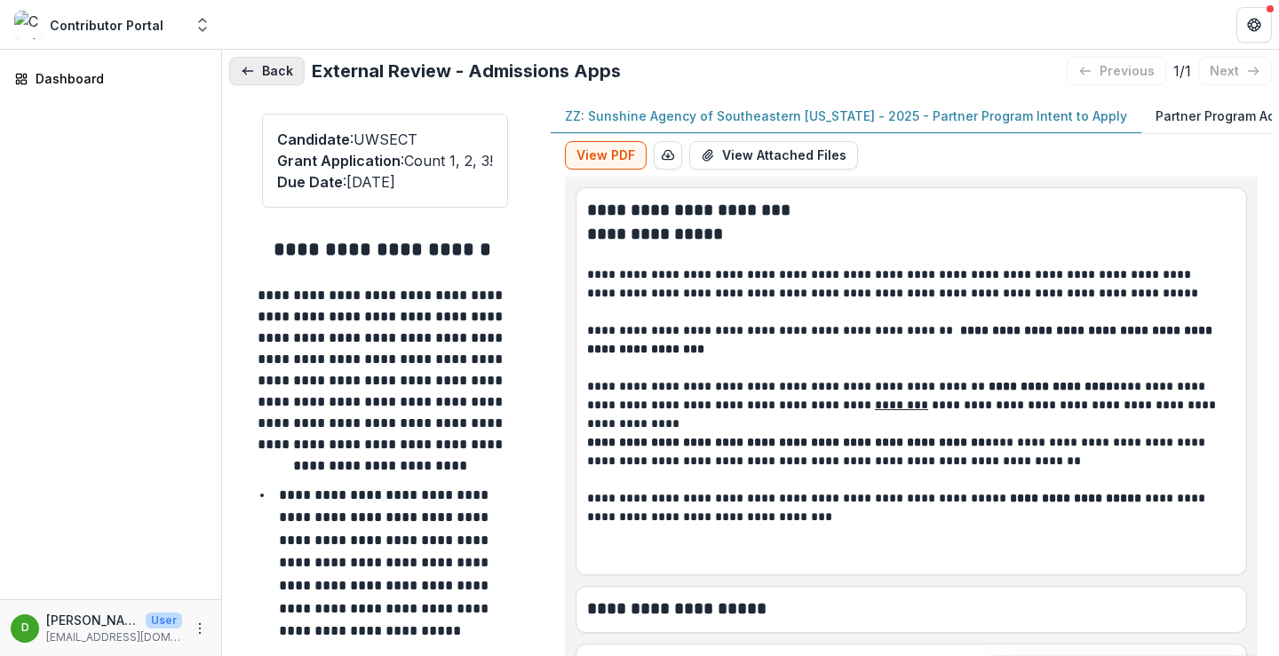
click at [274, 74] on button "Back" at bounding box center [266, 71] width 75 height 28
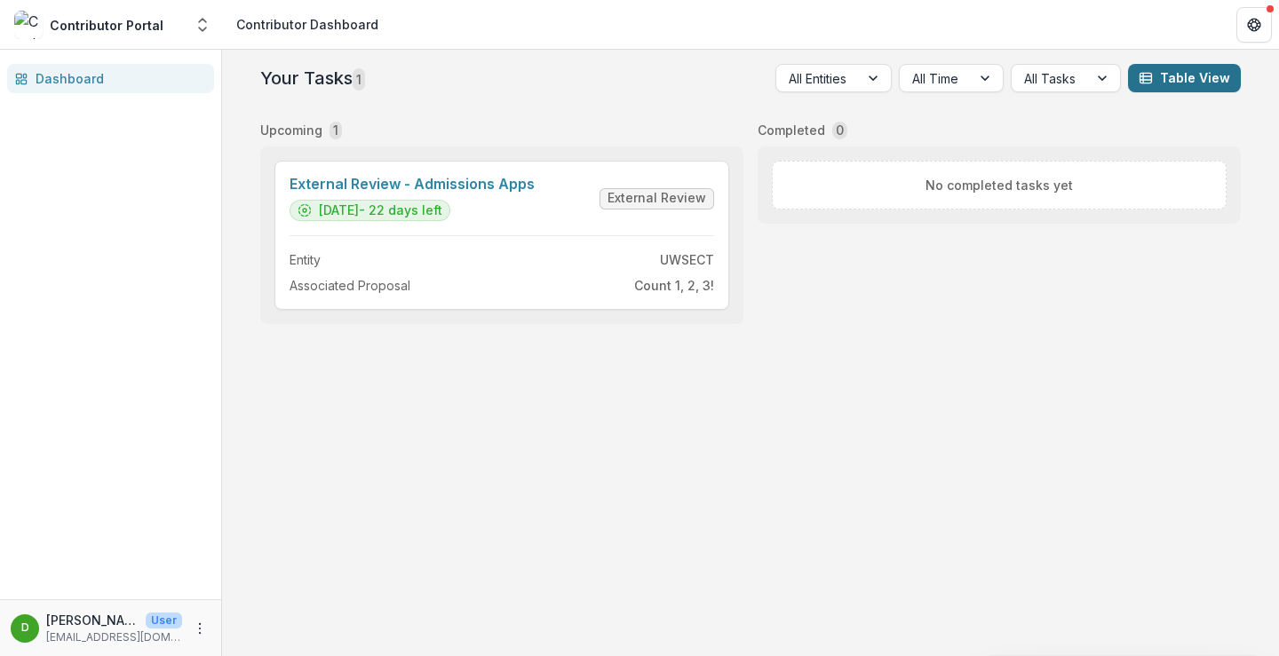
click at [1202, 67] on button "Table View" at bounding box center [1184, 78] width 113 height 28
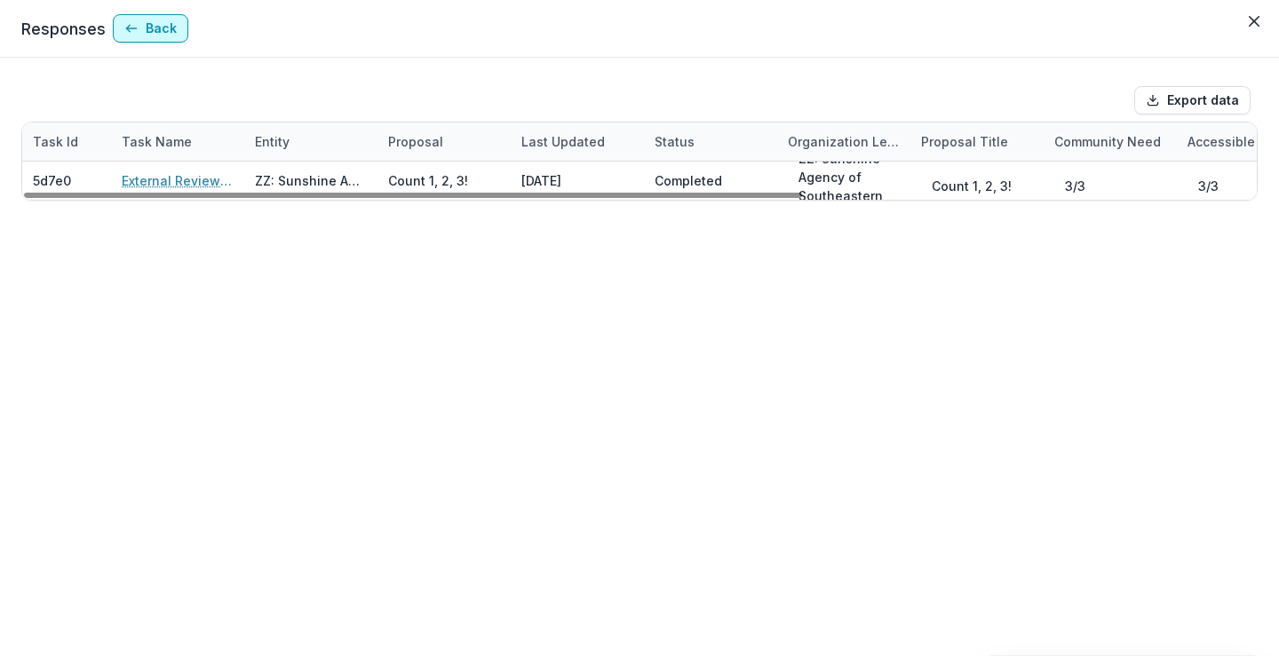
click at [117, 20] on button "Back" at bounding box center [150, 28] width 75 height 28
